Goal: Task Accomplishment & Management: Use online tool/utility

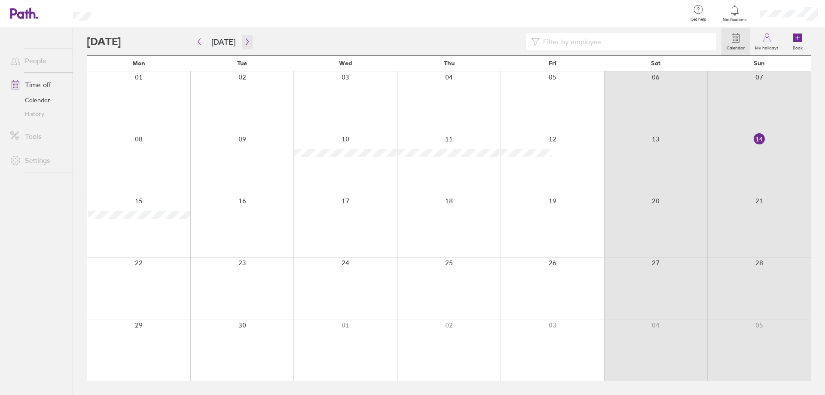
click at [247, 42] on icon "button" at bounding box center [247, 41] width 6 height 7
click at [163, 159] on div at bounding box center [138, 163] width 103 height 61
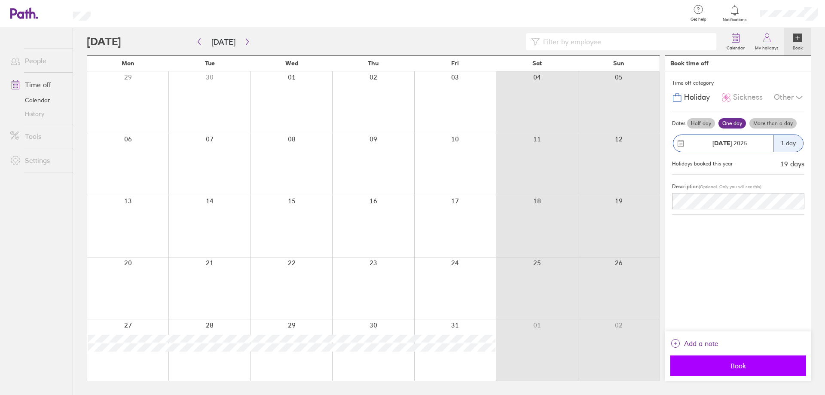
click at [719, 366] on span "Book" at bounding box center [739, 366] width 124 height 8
